Goal: Transaction & Acquisition: Obtain resource

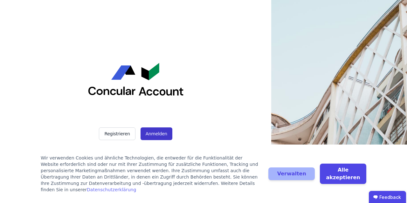
click at [146, 131] on button "Anmelden" at bounding box center [157, 134] width 32 height 13
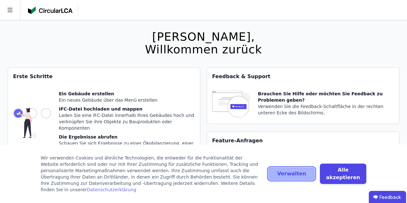
click at [294, 179] on button "Verwalten" at bounding box center [292, 174] width 46 height 13
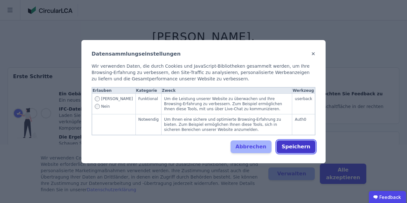
click at [296, 141] on button "Speichern" at bounding box center [296, 147] width 39 height 13
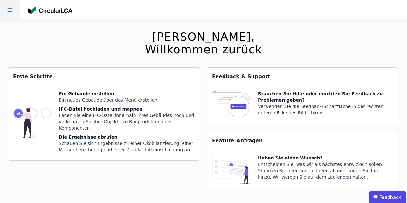
click at [10, 13] on icon at bounding box center [10, 10] width 20 height 20
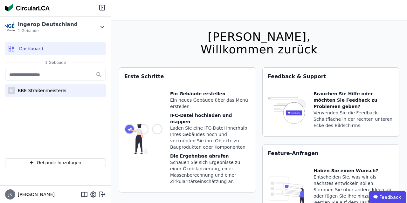
click at [59, 89] on div "B BBE Straßenmeisterei" at bounding box center [55, 90] width 101 height 13
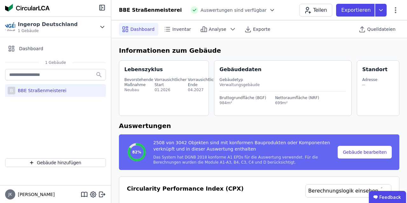
select select "*"
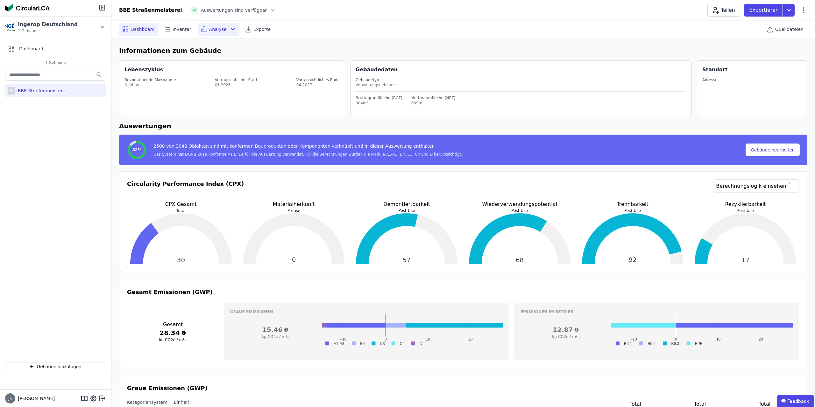
click at [215, 28] on span "Analyse" at bounding box center [218, 29] width 18 height 6
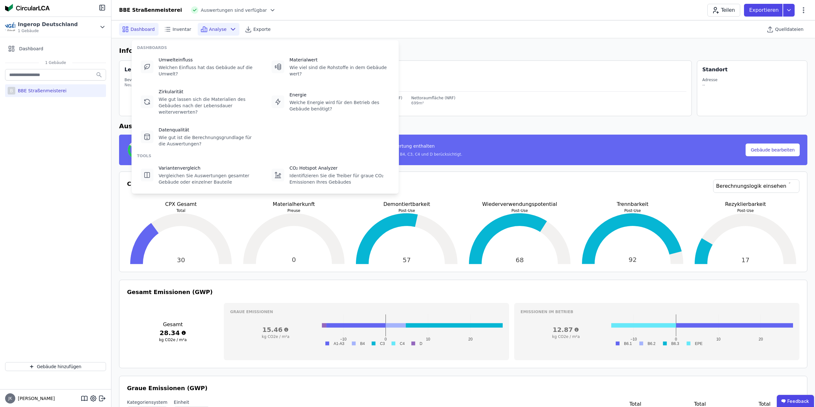
click at [215, 28] on span "Analyse" at bounding box center [218, 29] width 18 height 6
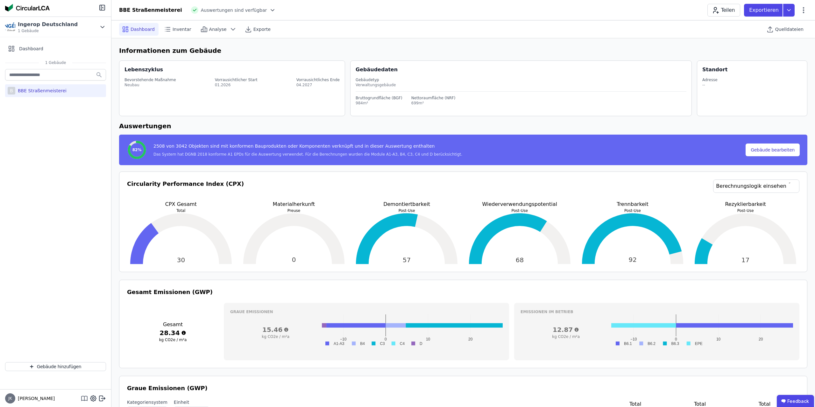
click at [81, 203] on icon at bounding box center [81, 399] width 0 height 4
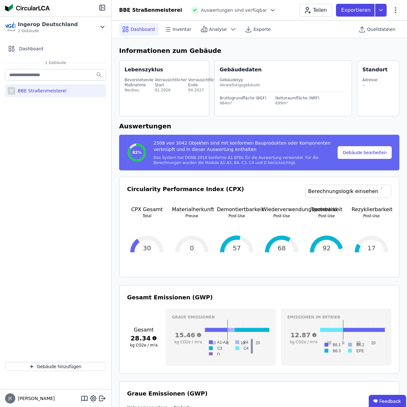
click at [56, 89] on div "BBE Straßenmeisterei" at bounding box center [40, 91] width 51 height 6
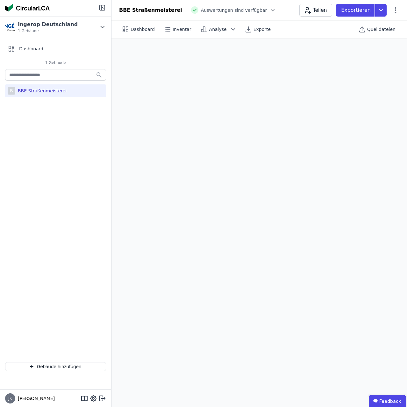
select select "*"
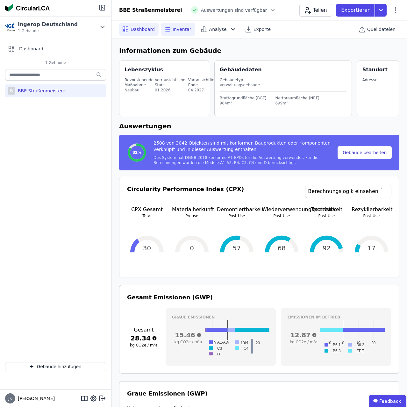
click at [175, 29] on span "Inventar" at bounding box center [182, 29] width 19 height 6
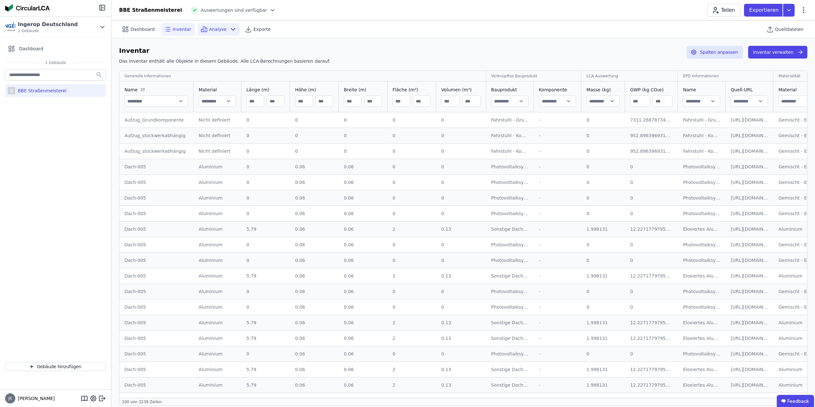
click at [213, 30] on span "Analyse" at bounding box center [218, 29] width 18 height 6
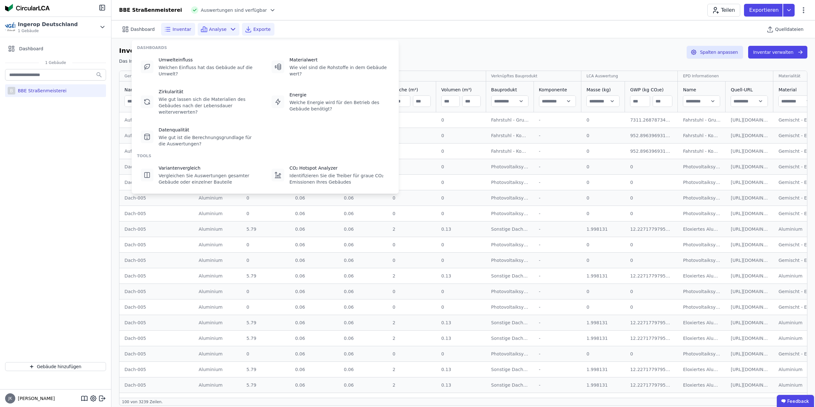
drag, startPoint x: 213, startPoint y: 30, endPoint x: 235, endPoint y: 29, distance: 22.7
click at [213, 30] on span "Analyse" at bounding box center [218, 29] width 18 height 6
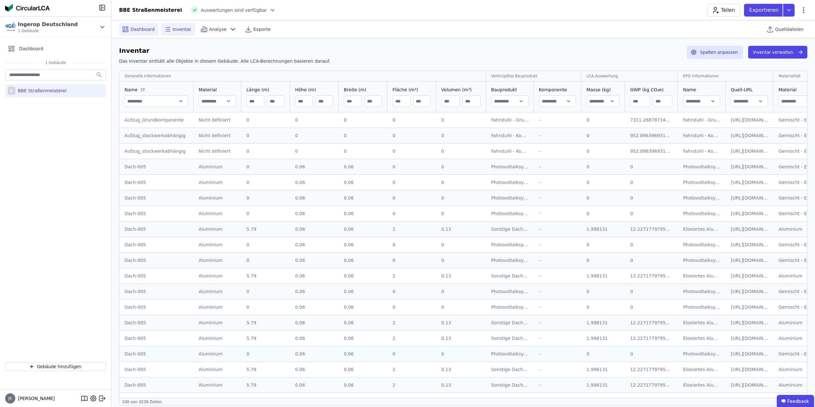
click at [140, 31] on span "Dashboard" at bounding box center [143, 29] width 24 height 6
select select "*"
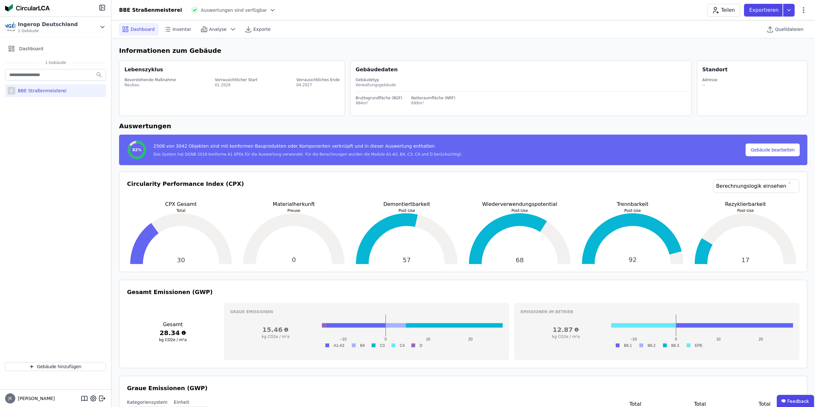
click at [39, 90] on div "BBE Straßenmeisterei" at bounding box center [40, 91] width 51 height 6
select select "*"
click at [221, 28] on div "Analyse" at bounding box center [219, 29] width 42 height 13
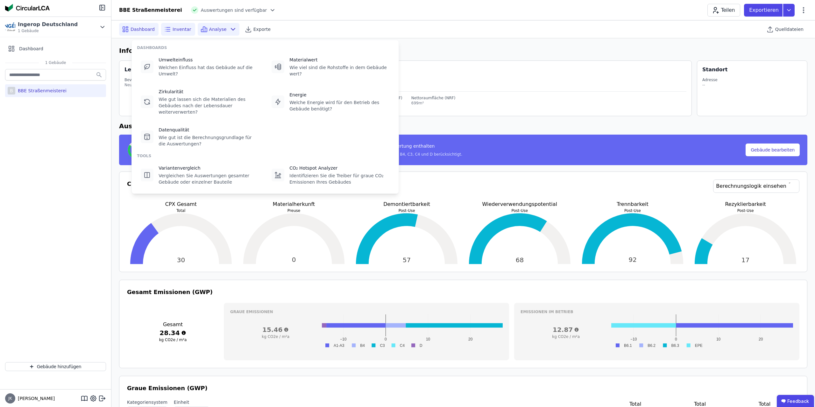
click at [179, 27] on span "Inventar" at bounding box center [182, 29] width 19 height 6
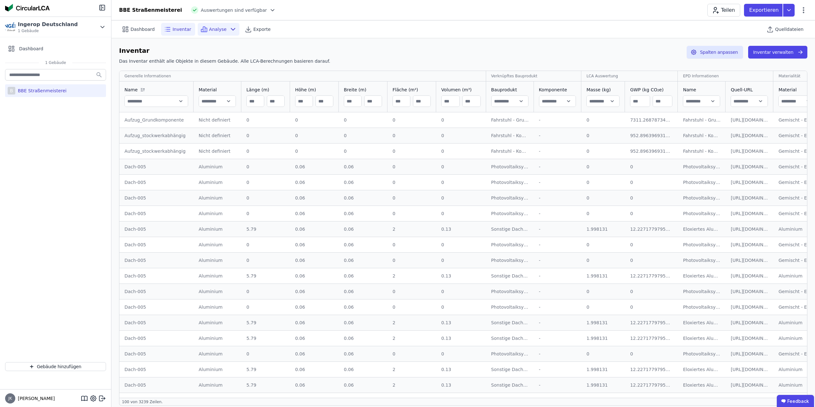
click at [220, 30] on div "Analyse" at bounding box center [219, 29] width 42 height 13
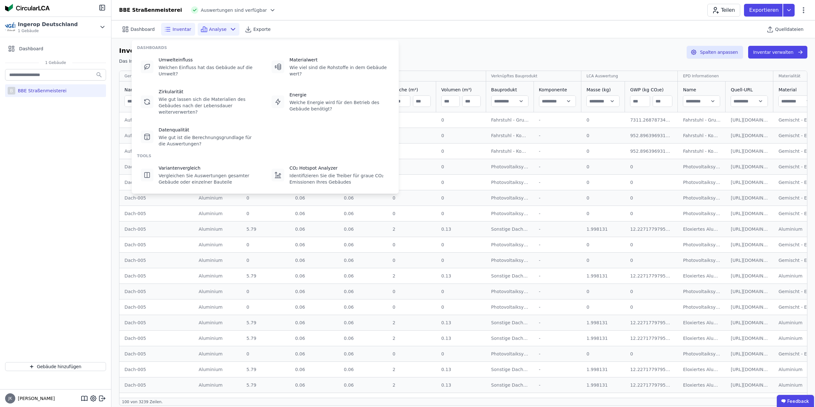
click at [307, 9] on div "BBE Straßenmeisterei Auswertungen sind verfügbar Teilen Exportieren" at bounding box center [462, 10] width 703 height 13
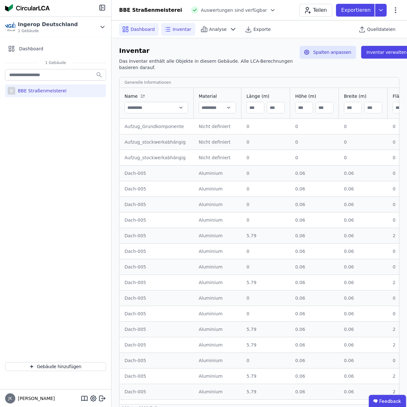
click at [131, 29] on span "Dashboard" at bounding box center [143, 29] width 24 height 6
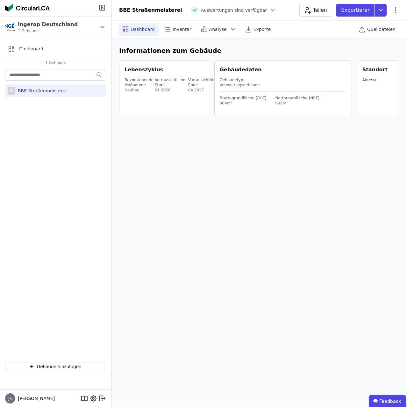
select select "*"
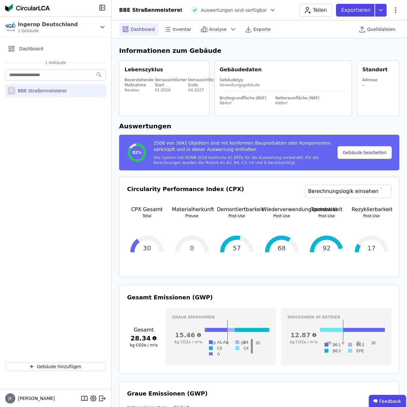
click at [18, 91] on div "BBE Straßenmeisterei" at bounding box center [40, 91] width 51 height 6
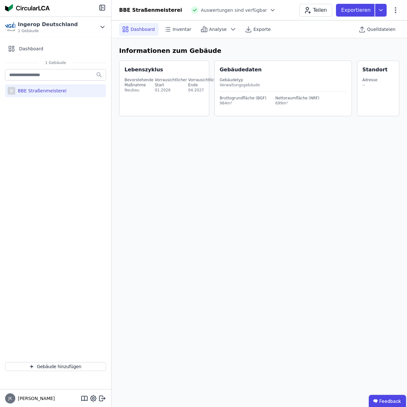
select select "*"
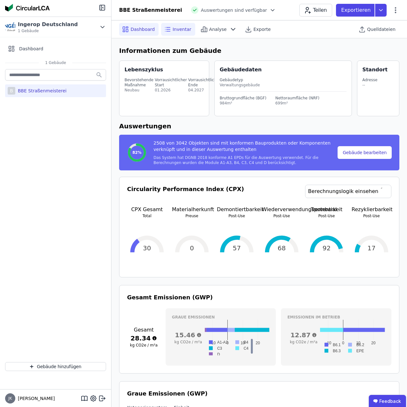
click at [175, 30] on span "Inventar" at bounding box center [182, 29] width 19 height 6
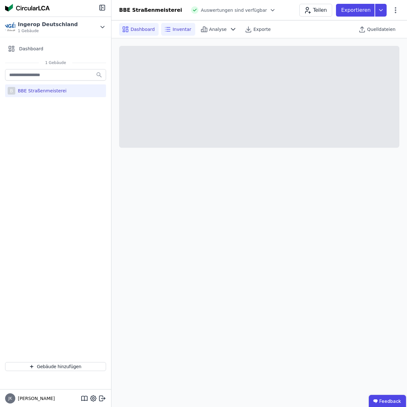
click at [148, 29] on span "Dashboard" at bounding box center [143, 29] width 24 height 6
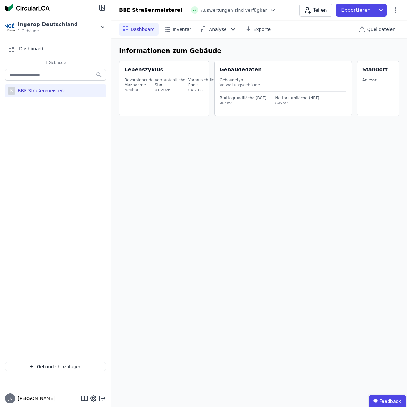
select select "*"
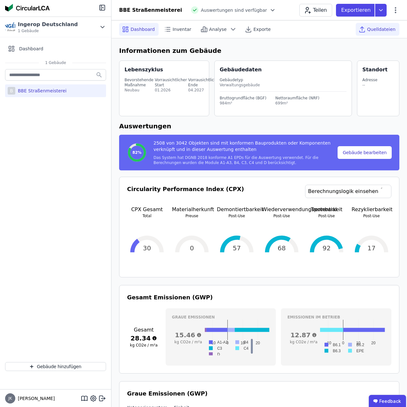
click at [377, 29] on span "Quelldateien" at bounding box center [381, 29] width 28 height 6
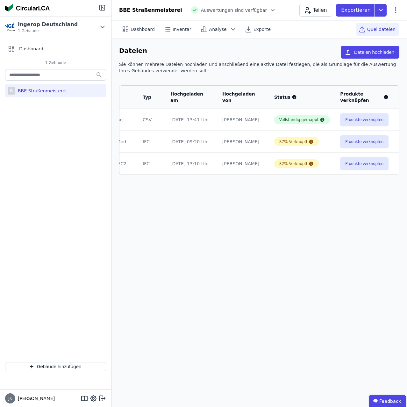
scroll to position [0, 76]
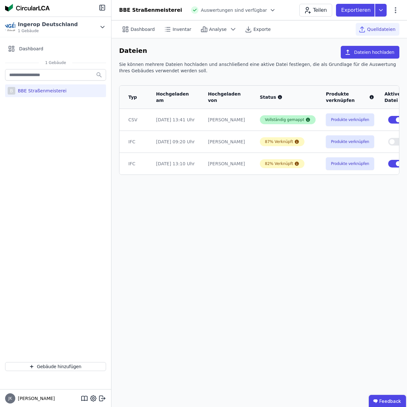
click at [280, 120] on div "Vollständig gemappt" at bounding box center [284, 119] width 39 height 5
click at [306, 118] on icon at bounding box center [308, 120] width 4 height 4
click at [295, 162] on icon at bounding box center [297, 164] width 4 height 4
click at [326, 160] on button "Produkte verknüpfen" at bounding box center [350, 163] width 48 height 13
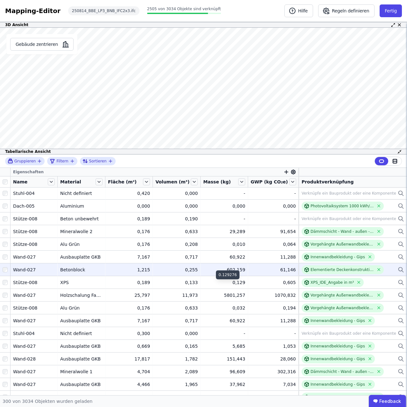
scroll to position [1136, 0]
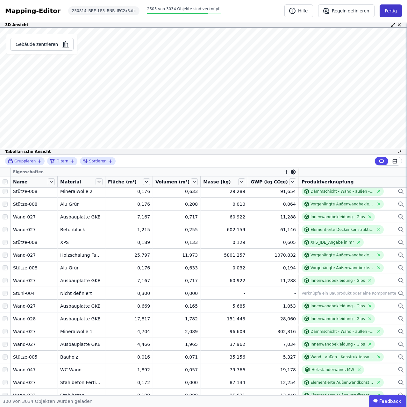
click at [393, 10] on button "Fertig" at bounding box center [390, 10] width 22 height 13
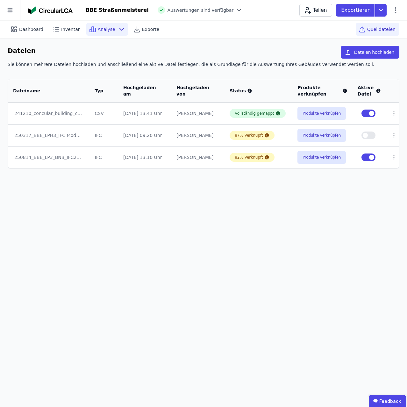
click at [120, 30] on icon at bounding box center [122, 29] width 4 height 2
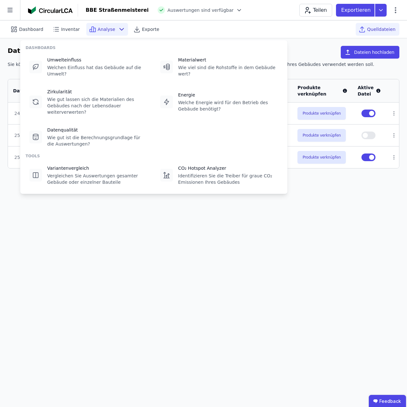
click at [118, 28] on icon at bounding box center [122, 29] width 8 height 8
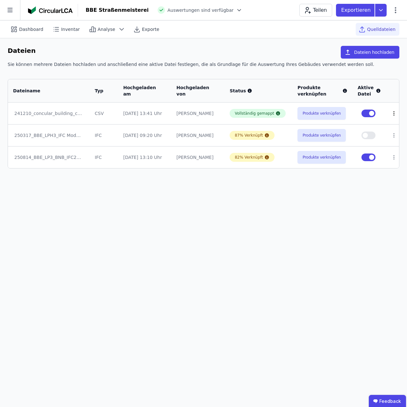
click at [393, 113] on icon at bounding box center [394, 113] width 6 height 6
click at [344, 203] on div "Dashboard Inventar Analyse Exporte Quelldateien Dateien Dateien hochladen Sie k…" at bounding box center [203, 213] width 407 height 386
click at [57, 29] on icon at bounding box center [56, 29] width 8 height 8
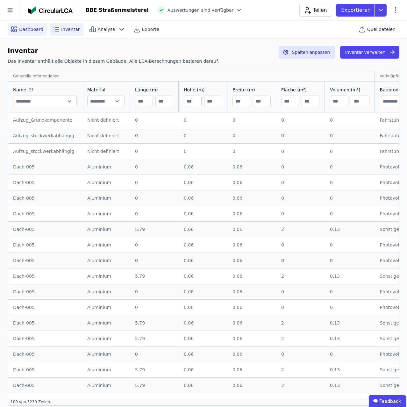
click at [22, 28] on span "Dashboard" at bounding box center [31, 29] width 24 height 6
select select "*"
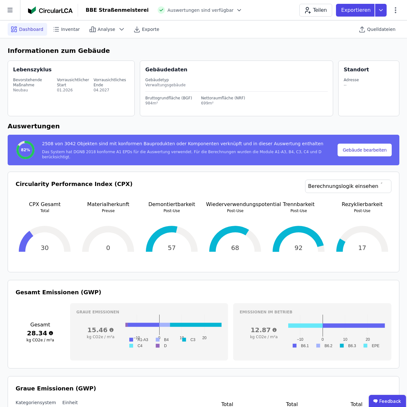
select select "*"
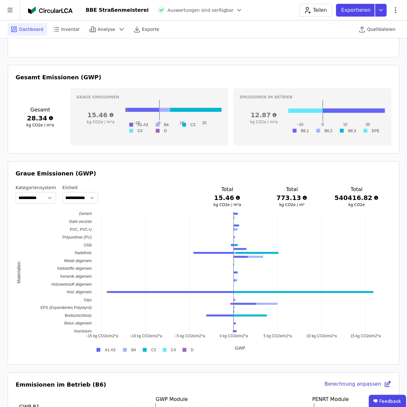
scroll to position [227, 0]
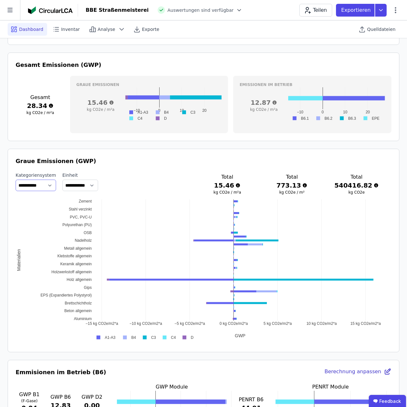
click at [16, 180] on select "**********" at bounding box center [36, 185] width 40 height 11
click at [50, 184] on select "**********" at bounding box center [36, 185] width 40 height 11
click at [62, 180] on select "**********" at bounding box center [80, 185] width 36 height 11
click at [98, 185] on select "**********" at bounding box center [80, 185] width 36 height 11
click at [61, 30] on span "Inventar" at bounding box center [70, 29] width 19 height 6
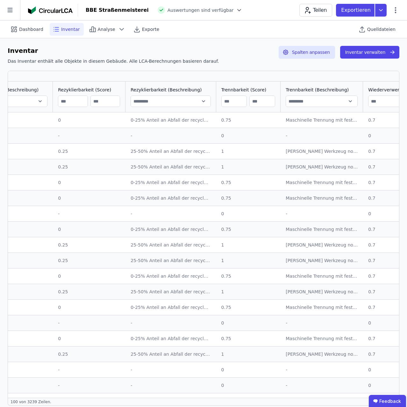
scroll to position [842, 1187]
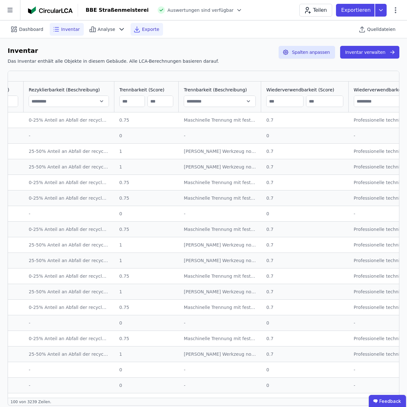
click at [146, 29] on span "Exporte" at bounding box center [150, 29] width 17 height 6
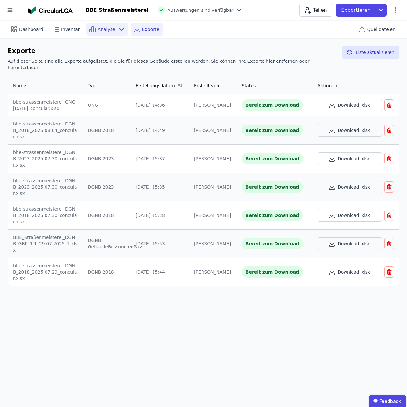
click at [105, 30] on span "Analyse" at bounding box center [107, 29] width 18 height 6
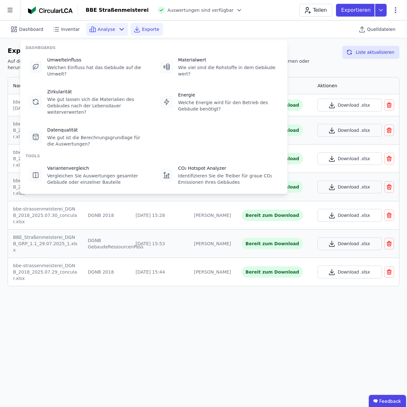
click at [108, 27] on div "Analyse" at bounding box center [107, 29] width 42 height 13
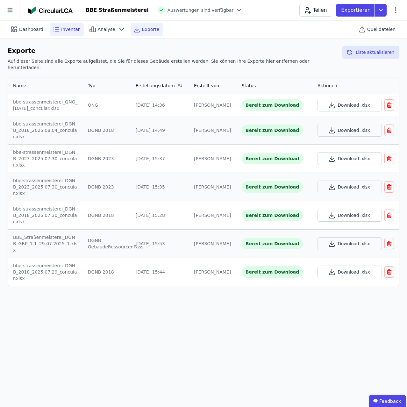
click at [61, 26] on span "Inventar" at bounding box center [70, 29] width 19 height 6
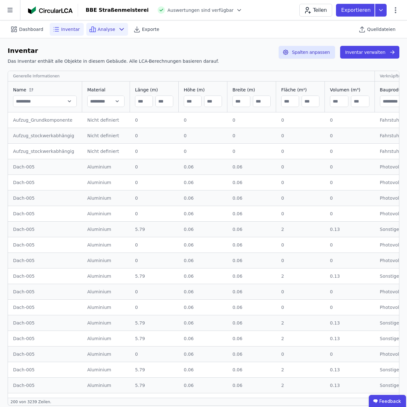
click at [99, 25] on div "Analyse" at bounding box center [107, 29] width 42 height 13
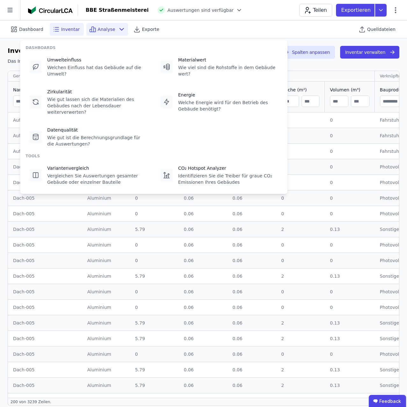
click at [206, 8] on span "Auswertungen sind verfügbar" at bounding box center [200, 10] width 66 height 6
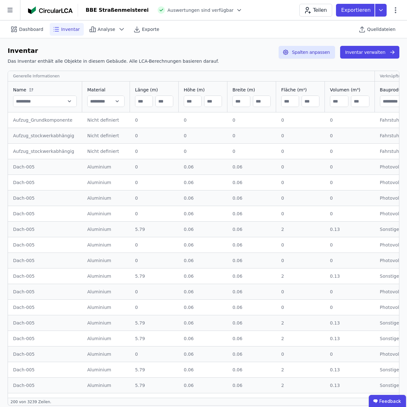
click at [233, 11] on div at bounding box center [237, 10] width 9 height 6
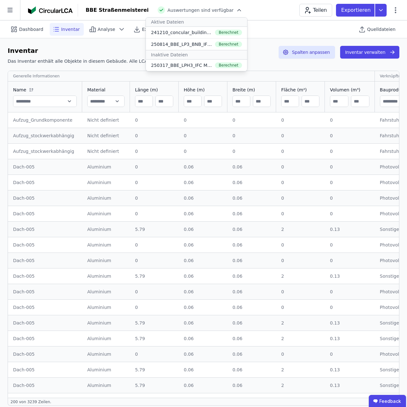
click at [266, 9] on div "BBE Straßenmeisterei Auswertungen sind verfügbar Aktive Dateien 241210_concular…" at bounding box center [242, 10] width 329 height 13
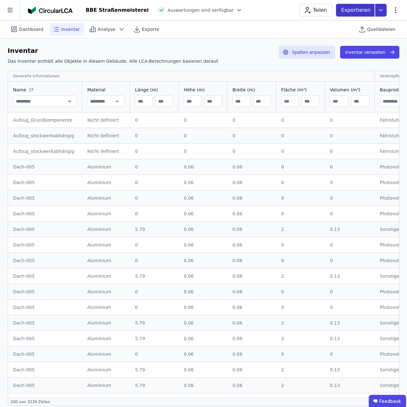
click at [380, 13] on icon at bounding box center [380, 10] width 11 height 13
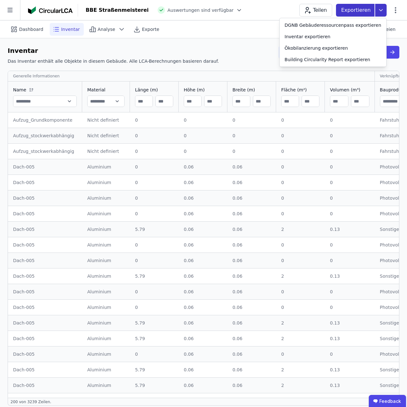
click at [379, 12] on icon at bounding box center [380, 10] width 11 height 13
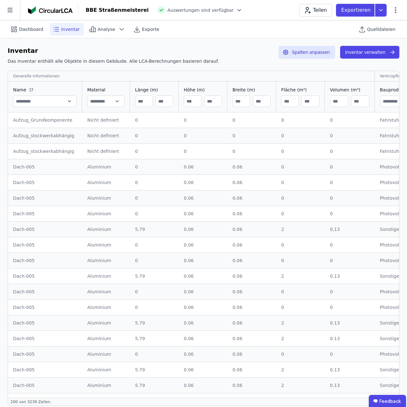
drag, startPoint x: 143, startPoint y: 30, endPoint x: 146, endPoint y: 37, distance: 7.5
click at [143, 30] on span "Exporte" at bounding box center [150, 29] width 17 height 6
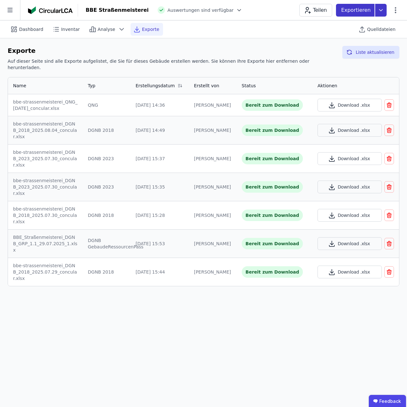
click at [382, 10] on icon at bounding box center [380, 10] width 11 height 13
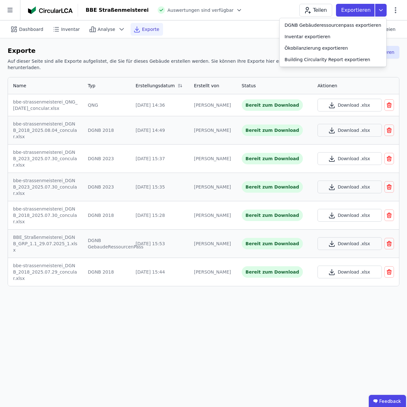
click at [261, 238] on div "Bereit zum Download" at bounding box center [272, 243] width 61 height 11
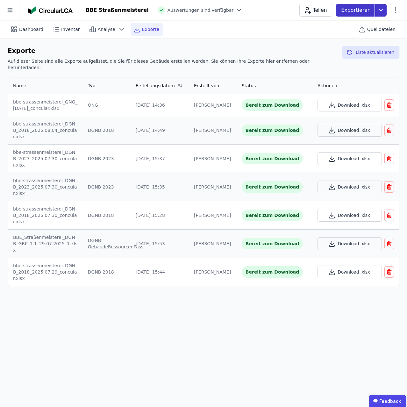
click at [380, 14] on icon at bounding box center [380, 10] width 11 height 13
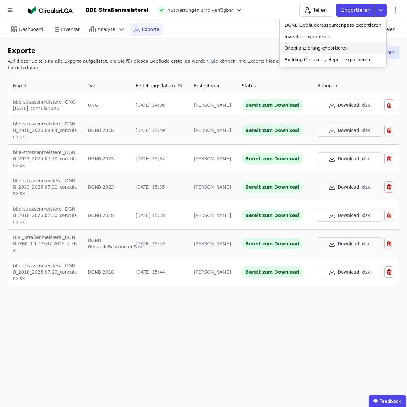
click at [333, 47] on div "Ökobilanzierung exportieren" at bounding box center [316, 48] width 63 height 6
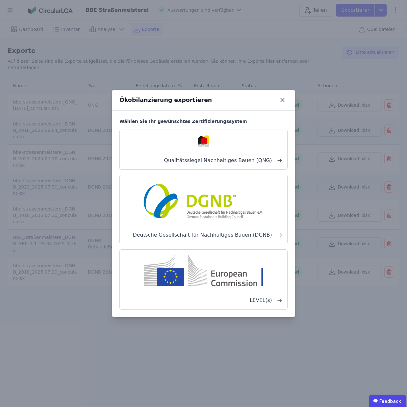
click at [284, 101] on icon at bounding box center [282, 100] width 10 height 10
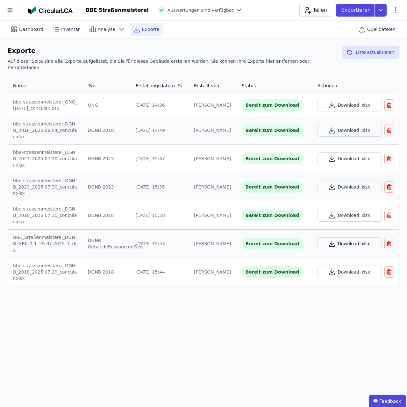
click at [350, 237] on button "Download .xlsx" at bounding box center [349, 243] width 64 height 13
click at [365, 51] on button "Liste aktualisieren" at bounding box center [370, 52] width 57 height 13
click at [380, 10] on icon at bounding box center [380, 10] width 11 height 13
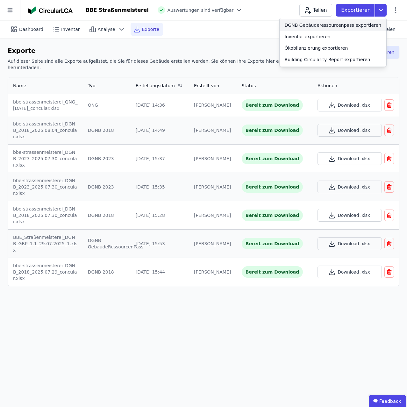
click at [318, 25] on div "DGNB Gebäuderessourcenpass exportieren" at bounding box center [333, 25] width 96 height 6
select select "*"
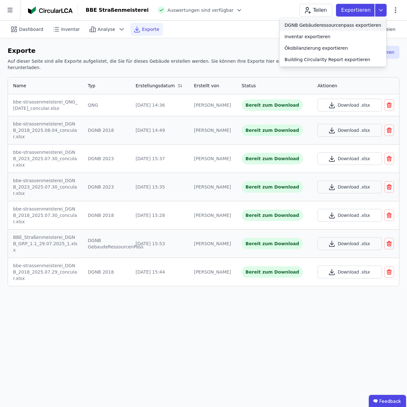
select select "*"
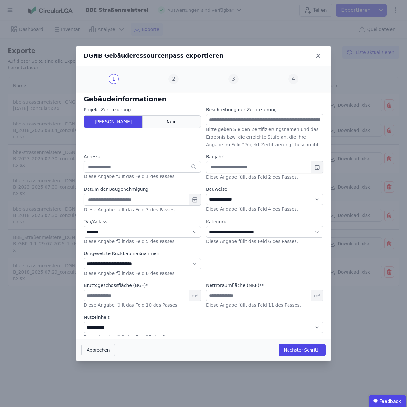
click at [168, 120] on span "Nein" at bounding box center [171, 121] width 10 height 6
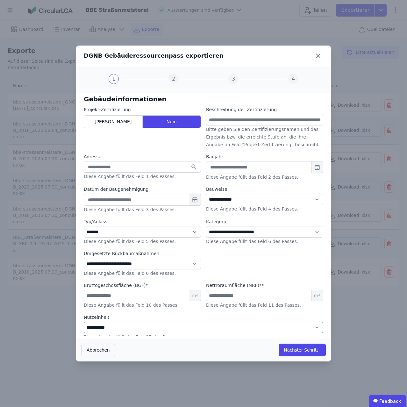
click at [84, 321] on select "**********" at bounding box center [203, 326] width 239 height 11
click at [115, 326] on select "**********" at bounding box center [203, 326] width 239 height 11
click at [318, 57] on icon at bounding box center [318, 56] width 10 height 10
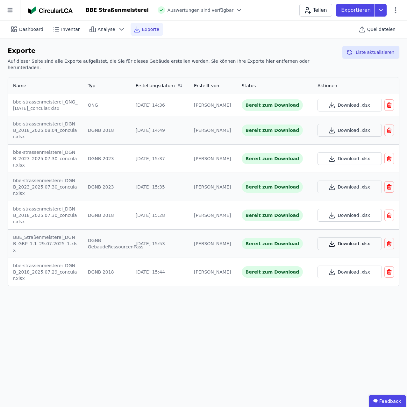
click at [344, 237] on button "Download .xlsx" at bounding box center [349, 243] width 64 height 13
click at [348, 99] on button "Download .xlsx" at bounding box center [349, 105] width 64 height 13
click at [88, 293] on div "Dashboard Inventar Analyse Exporte Quelldateien Exporte Auf dieser Seite sind a…" at bounding box center [203, 213] width 407 height 386
click at [349, 152] on button "Download .xlsx" at bounding box center [349, 158] width 64 height 13
